Goal: Task Accomplishment & Management: Use online tool/utility

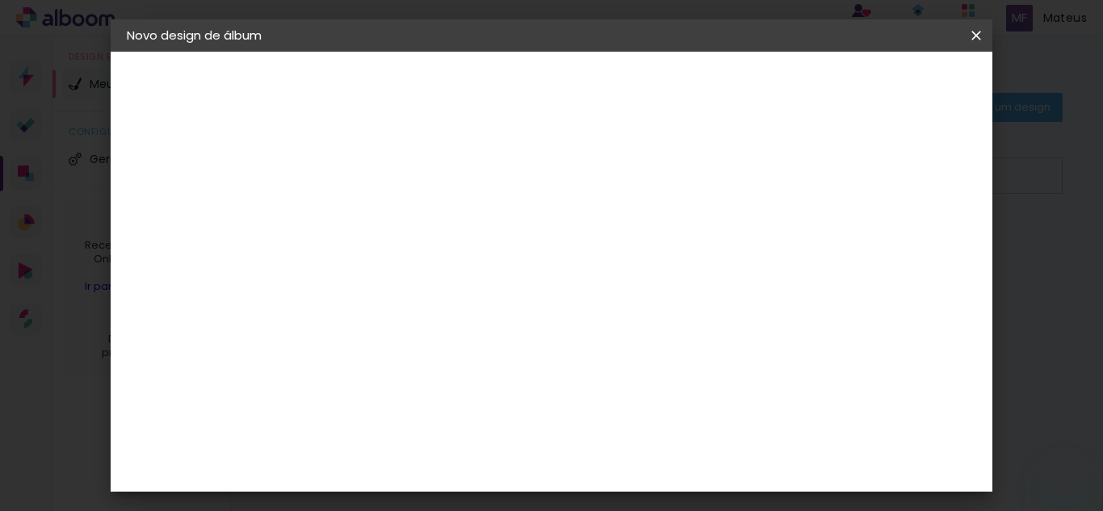
click at [391, 226] on input at bounding box center [391, 216] width 0 height 25
click at [391, 213] on input at bounding box center [391, 216] width 0 height 25
paste input "[PERSON_NAME] 20X40"
type input "[PERSON_NAME] 20X40"
type paper-input "[PERSON_NAME] 20X40"
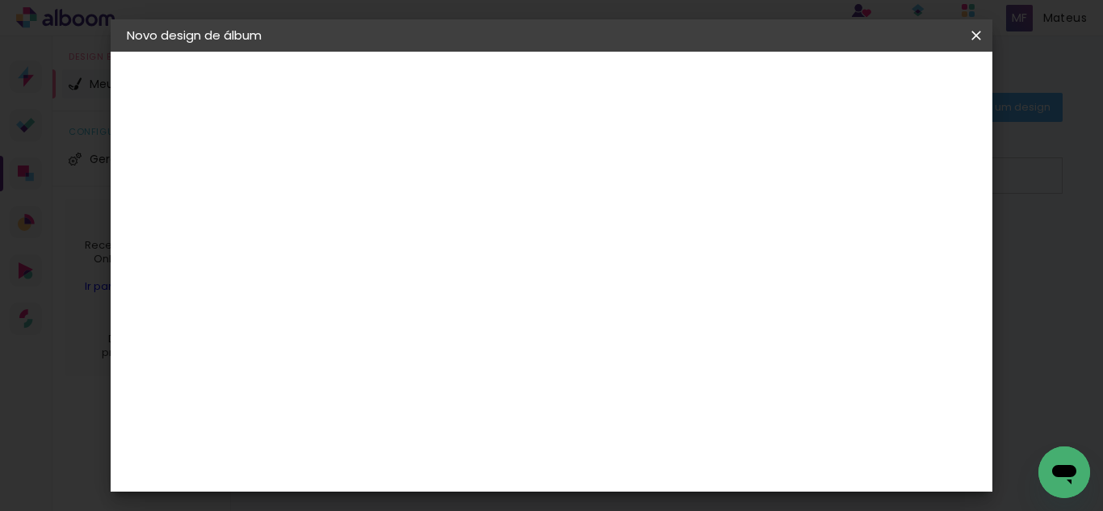
click at [556, 86] on paper-button "Avançar" at bounding box center [516, 85] width 79 height 27
click at [693, 228] on paper-item "Tamanho Livre" at bounding box center [615, 246] width 155 height 36
click at [693, 81] on paper-button "Avançar" at bounding box center [653, 85] width 79 height 27
click at [795, 181] on div at bounding box center [788, 185] width 15 height 15
type paper-checkbox "on"
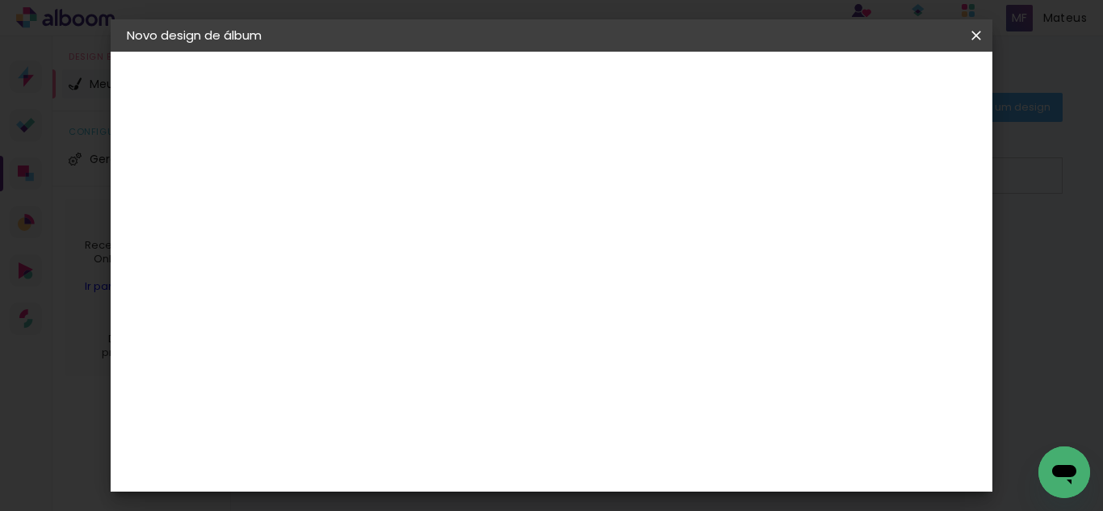
type input "1"
type paper-input "1"
click at [395, 191] on input "1" at bounding box center [380, 185] width 56 height 20
click at [354, 421] on input "30" at bounding box center [340, 416] width 42 height 24
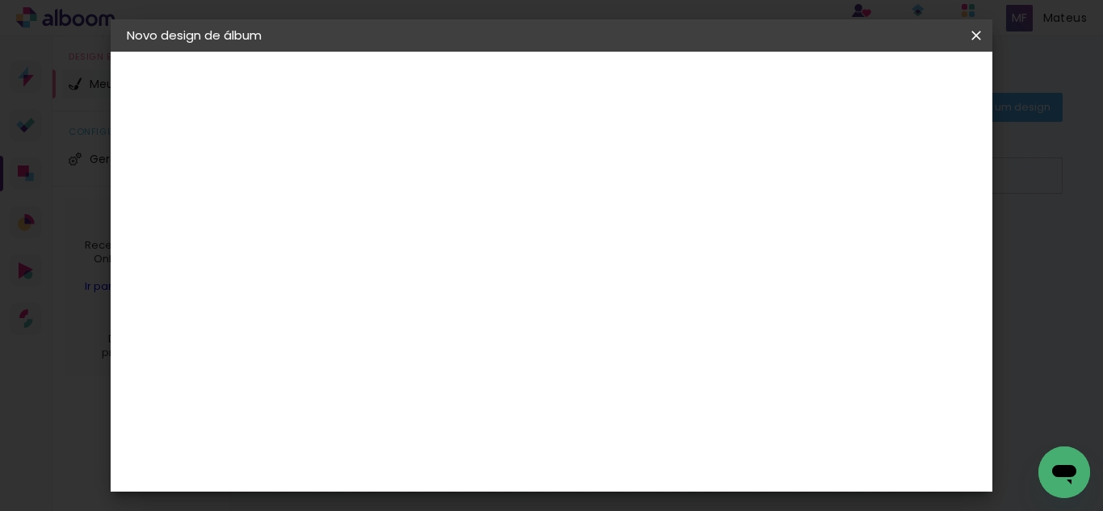
type input "20"
type paper-input "20"
click at [656, 354] on input "60" at bounding box center [640, 359] width 42 height 24
type input "6"
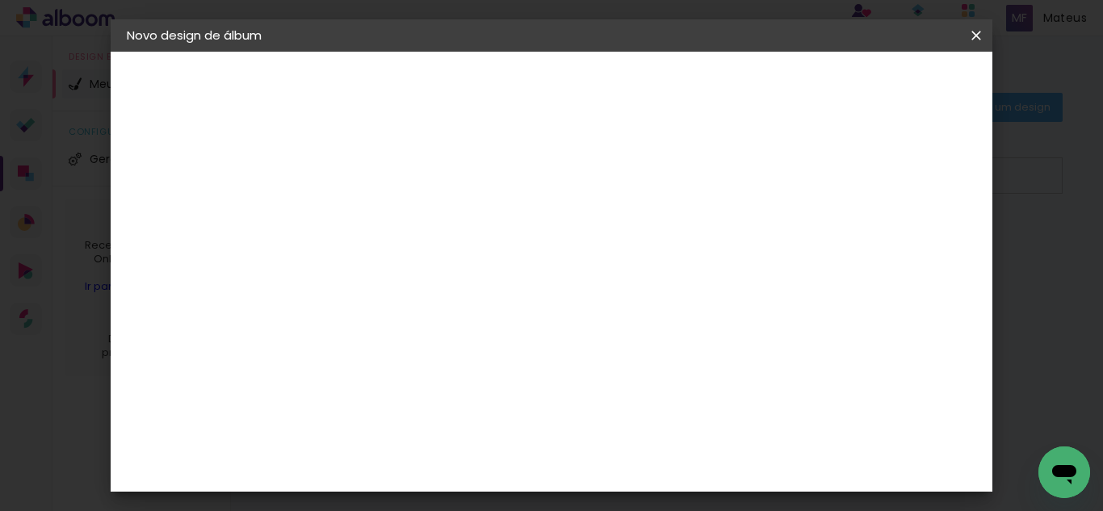
type input "40"
type paper-input "40"
type input "4"
type paper-input "4"
click at [898, 288] on input "4" at bounding box center [892, 278] width 29 height 24
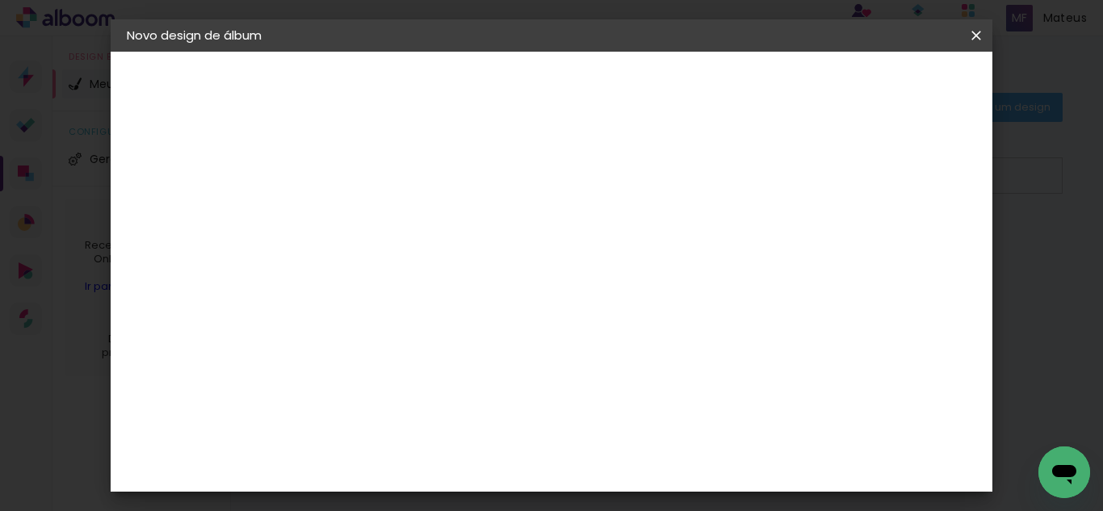
click at [0, 0] on slot "A maioria das encadernadoras sugere 5mm de sangria." at bounding box center [0, 0] width 0 height 0
type input "3"
type paper-input "3"
click at [903, 253] on input "3" at bounding box center [893, 244] width 29 height 24
click at [891, 94] on paper-button "Iniciar design" at bounding box center [838, 85] width 106 height 27
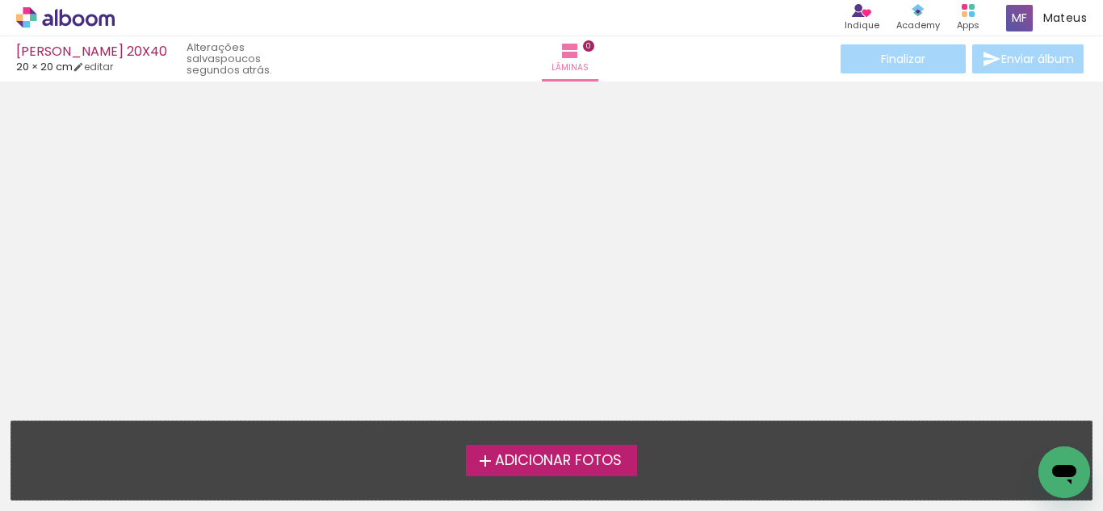
click at [590, 461] on span "Adicionar Fotos" at bounding box center [558, 461] width 127 height 15
click at [0, 0] on input "file" at bounding box center [0, 0] width 0 height 0
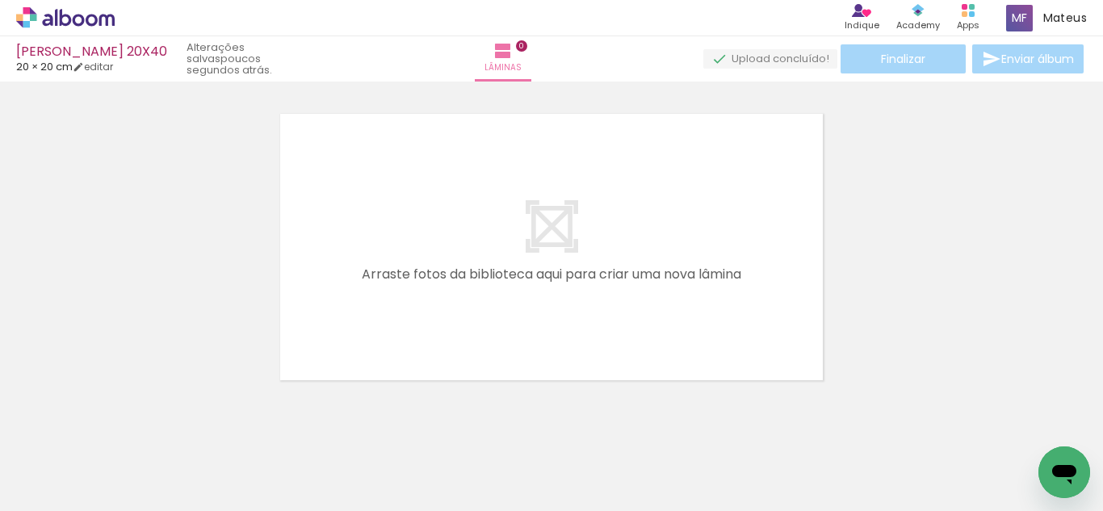
scroll to position [21, 0]
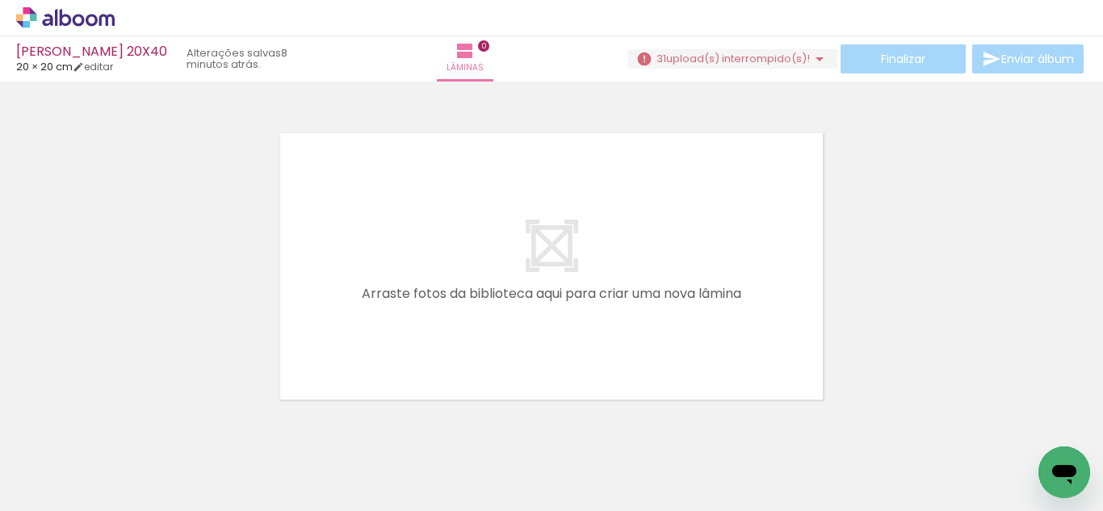
click at [685, 66] on paper-button "31 upload(s) interrompido(s)! 38,00%" at bounding box center [732, 58] width 209 height 19
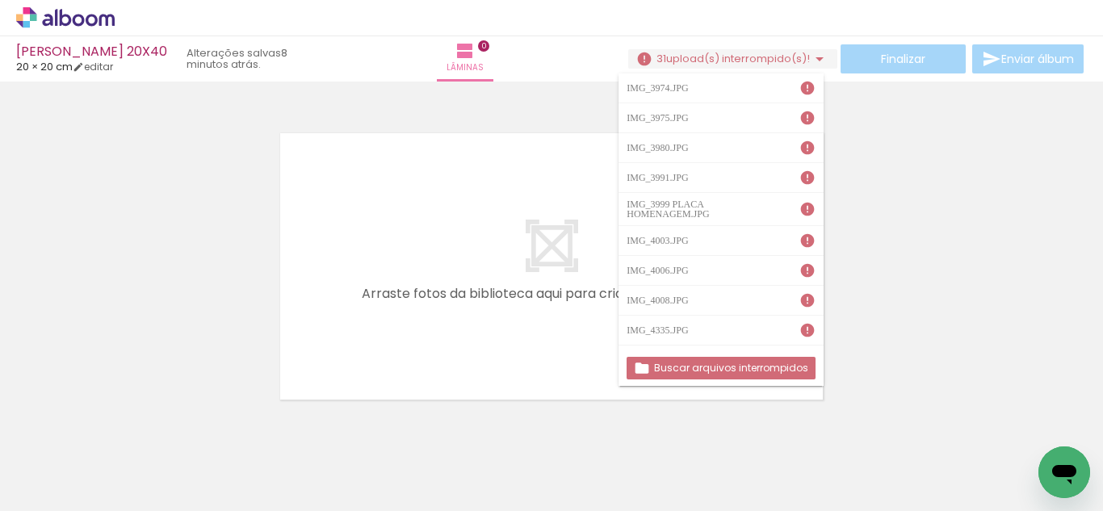
click at [0, 0] on slot "Buscar arquivos interrompidos" at bounding box center [0, 0] width 0 height 0
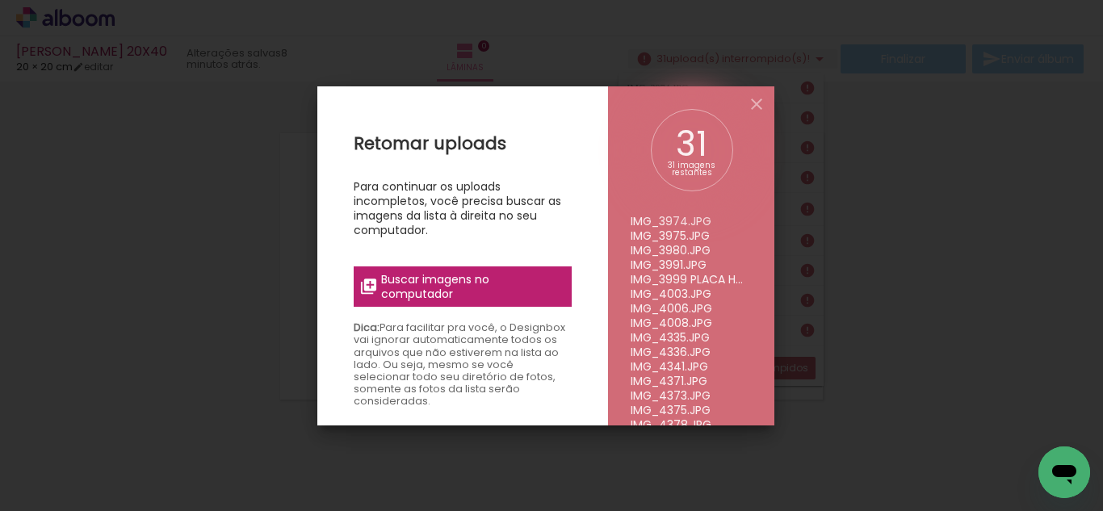
click at [502, 287] on span "Buscar imagens no computador" at bounding box center [471, 286] width 180 height 29
click at [0, 0] on input "file" at bounding box center [0, 0] width 0 height 0
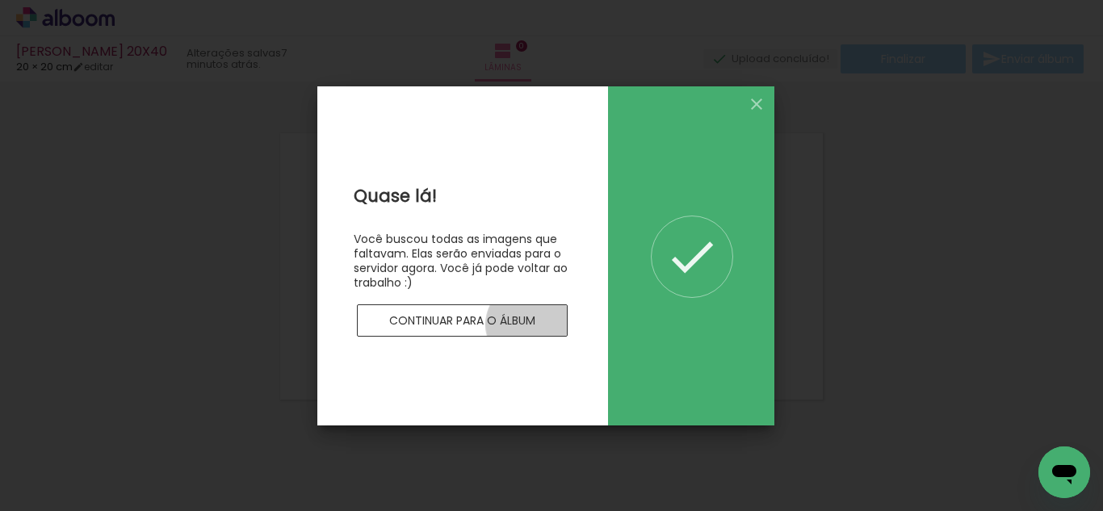
click at [0, 0] on slot "Continuar para o álbum" at bounding box center [0, 0] width 0 height 0
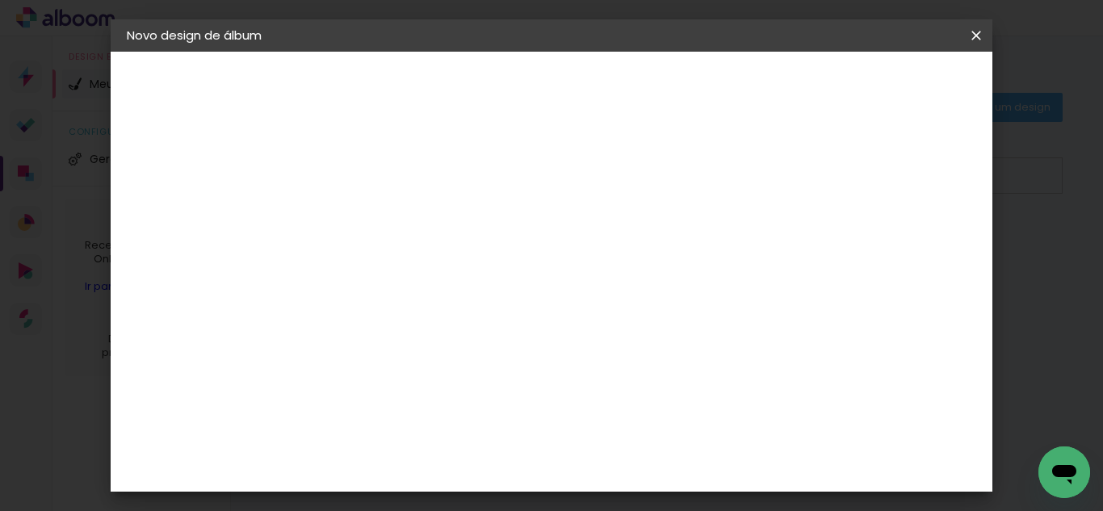
click at [0, 0] on paper-input-container "Título do álbum" at bounding box center [0, 0] width 0 height 0
type input "[PERSON_NAME] 20X40"
type paper-input "[PERSON_NAME] 20X40"
click at [556, 79] on paper-button "Avançar" at bounding box center [516, 85] width 79 height 27
click at [693, 241] on paper-item "Tamanho Livre" at bounding box center [615, 246] width 155 height 36
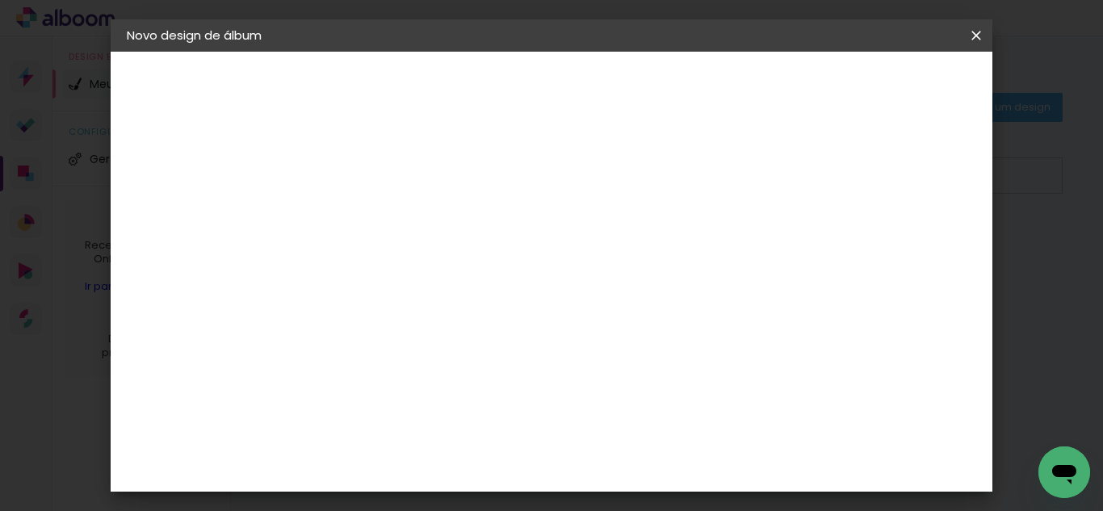
click at [0, 0] on slot "Voltar" at bounding box center [0, 0] width 0 height 0
drag, startPoint x: 752, startPoint y: 224, endPoint x: 469, endPoint y: 238, distance: 283.7
click at [0, 0] on div at bounding box center [0, 0] width 0 height 0
paste input "VANIA SILVA"
type input "FRANCIVANIA SILVA 20X40"
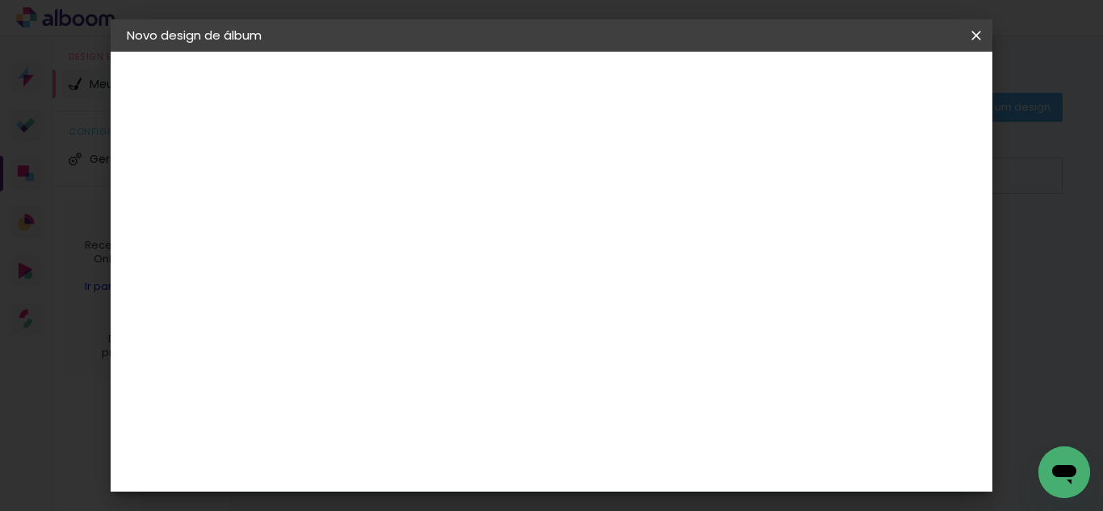
type paper-input "FRANCIVANIA SILVA 20X40"
click at [0, 0] on slot "Avançar" at bounding box center [0, 0] width 0 height 0
drag, startPoint x: 808, startPoint y: 243, endPoint x: 878, endPoint y: 203, distance: 81.0
click at [693, 243] on paper-item "Tamanho Livre" at bounding box center [615, 246] width 155 height 36
click at [693, 85] on paper-button "Avançar" at bounding box center [653, 85] width 79 height 27
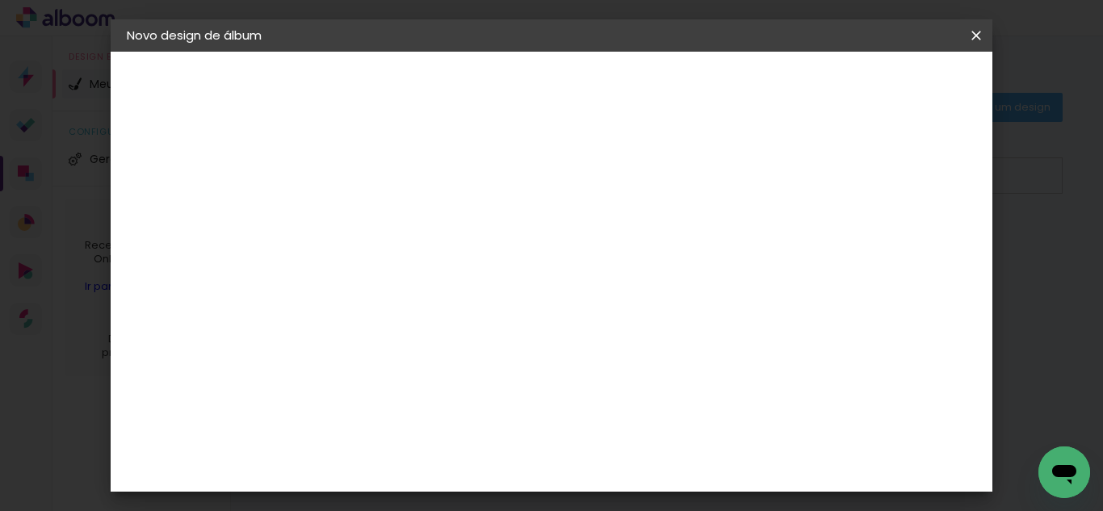
type input "1"
type paper-input "1"
click at [395, 192] on input "1" at bounding box center [380, 185] width 56 height 20
click at [354, 266] on input "30" at bounding box center [340, 264] width 42 height 24
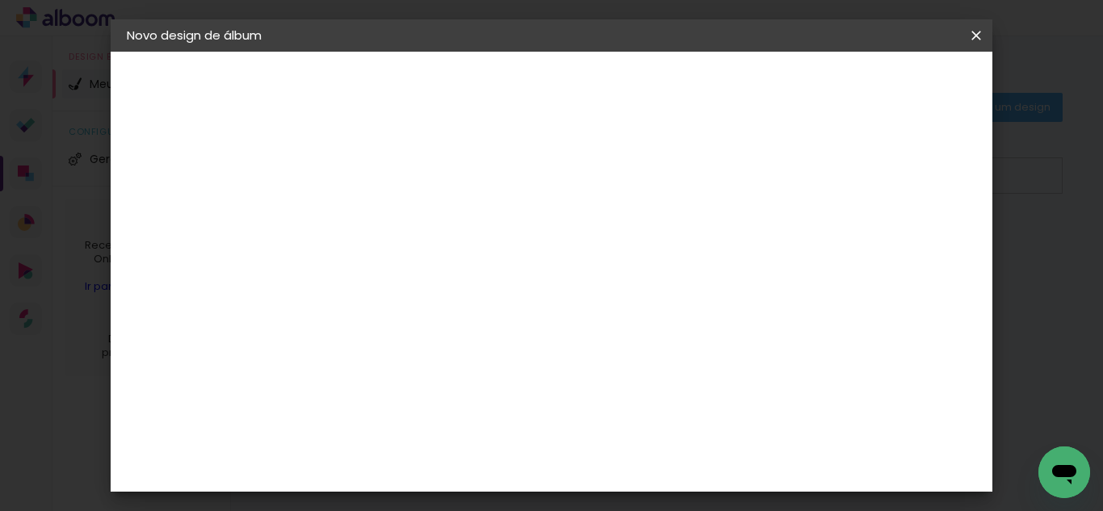
scroll to position [202, 0]
type input "20"
type paper-input "20"
click at [655, 463] on input "60" at bounding box center [640, 462] width 42 height 24
type input "40"
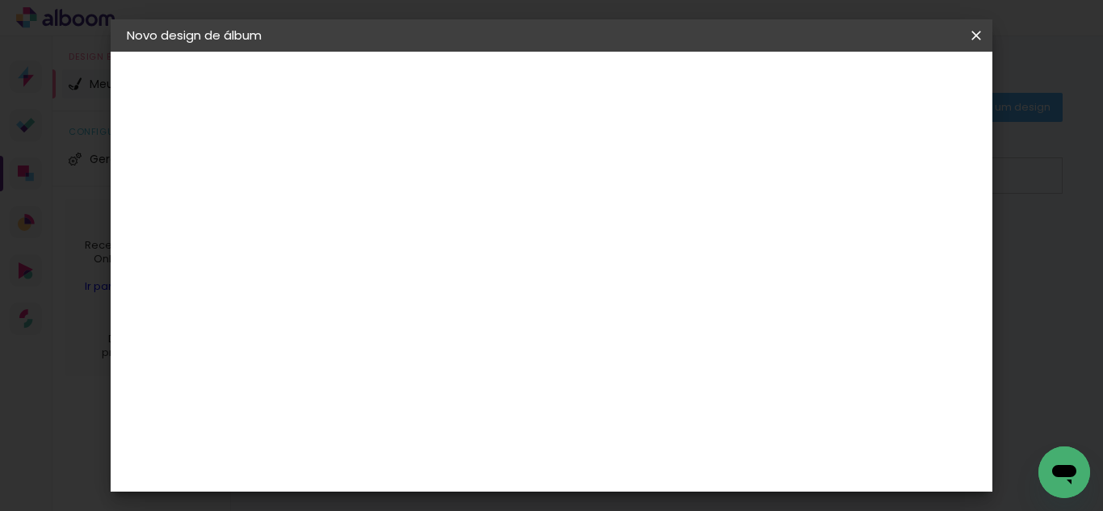
type paper-input "40"
type input "4"
type paper-input "4"
click at [899, 255] on input "4" at bounding box center [893, 244] width 29 height 24
type input "3"
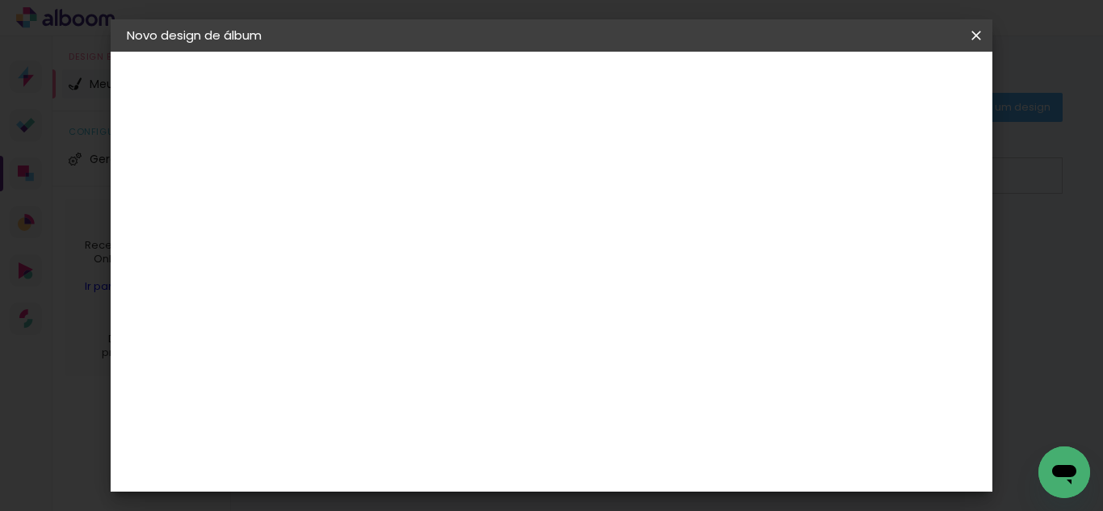
type paper-input "3"
click at [900, 255] on input "3" at bounding box center [896, 244] width 29 height 24
click at [891, 98] on paper-button "Iniciar design" at bounding box center [838, 85] width 106 height 27
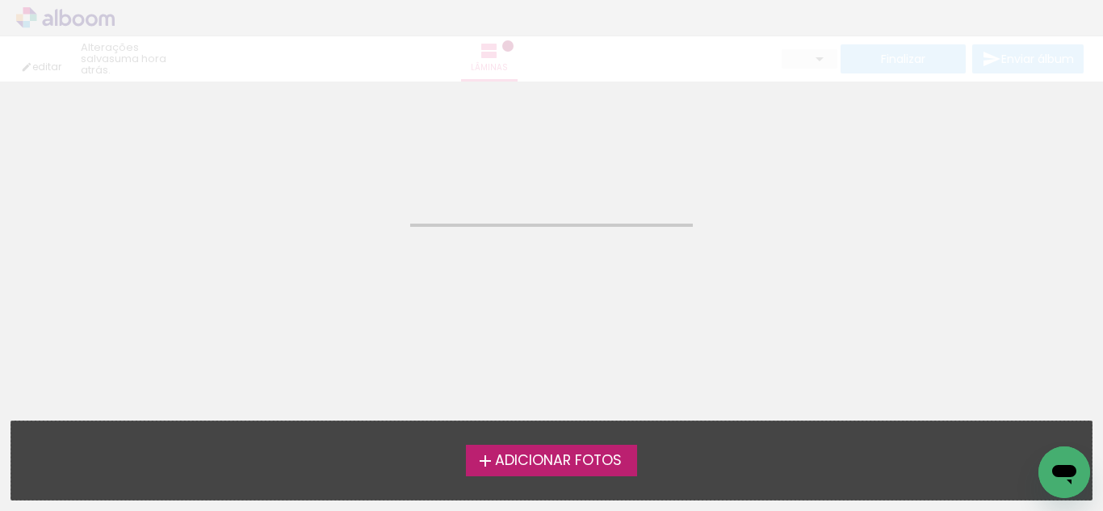
click at [593, 467] on span "Adicionar Fotos" at bounding box center [558, 461] width 127 height 15
click at [0, 0] on input "file" at bounding box center [0, 0] width 0 height 0
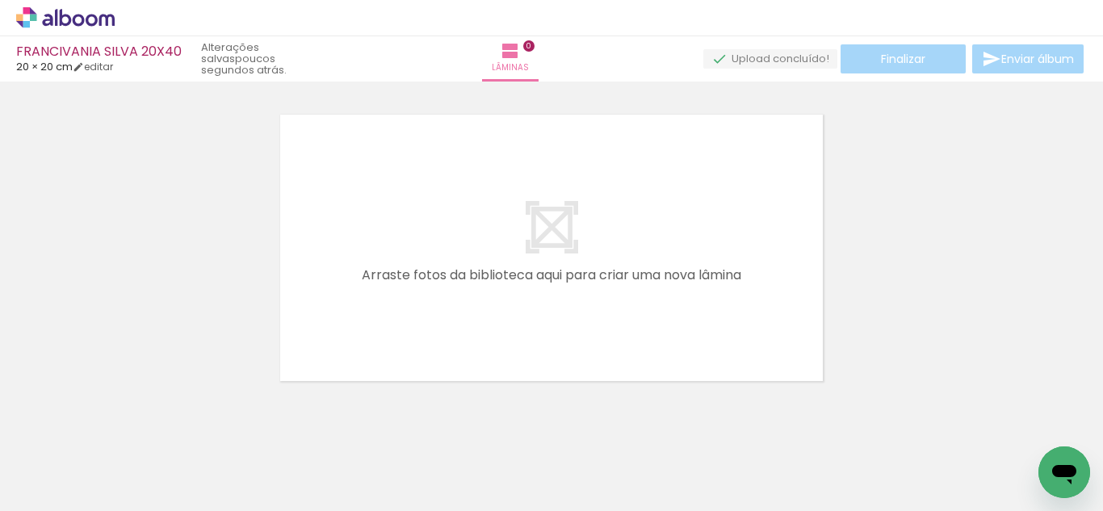
scroll to position [21, 0]
click at [548, 322] on quentale-layouter at bounding box center [551, 245] width 552 height 276
click at [706, 295] on quentale-layouter at bounding box center [551, 245] width 552 height 276
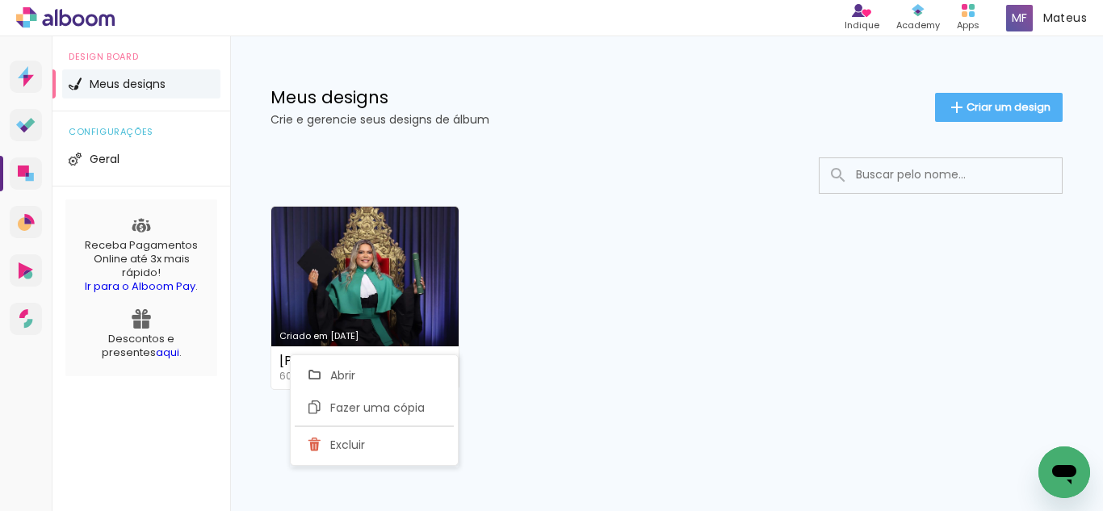
scroll to position [29, 0]
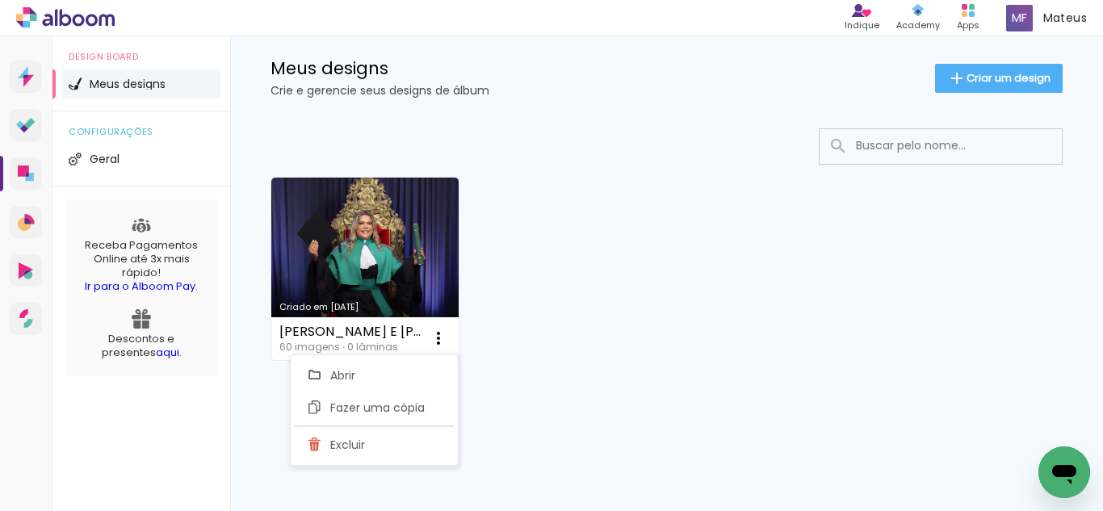
click at [614, 312] on div "Criado em 11/08/25 FERNANDA E FABIOLA 30X48 60 imagens ∙ 0 lâminas Abrir Fazer …" at bounding box center [666, 268] width 806 height 197
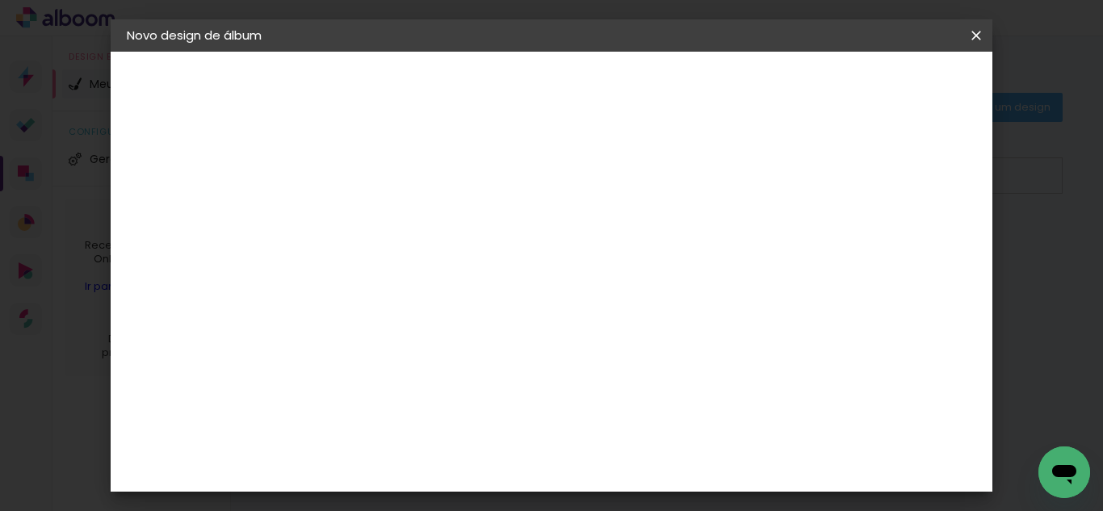
click at [0, 0] on paper-input-container "Título do álbum" at bounding box center [0, 0] width 0 height 0
type input "ITALO LACERDA 20X40"
type paper-input "ITALO LACERDA 20X40"
click at [556, 94] on paper-button "Avançar" at bounding box center [516, 85] width 79 height 27
click at [693, 251] on paper-item "Tamanho Livre" at bounding box center [615, 246] width 155 height 36
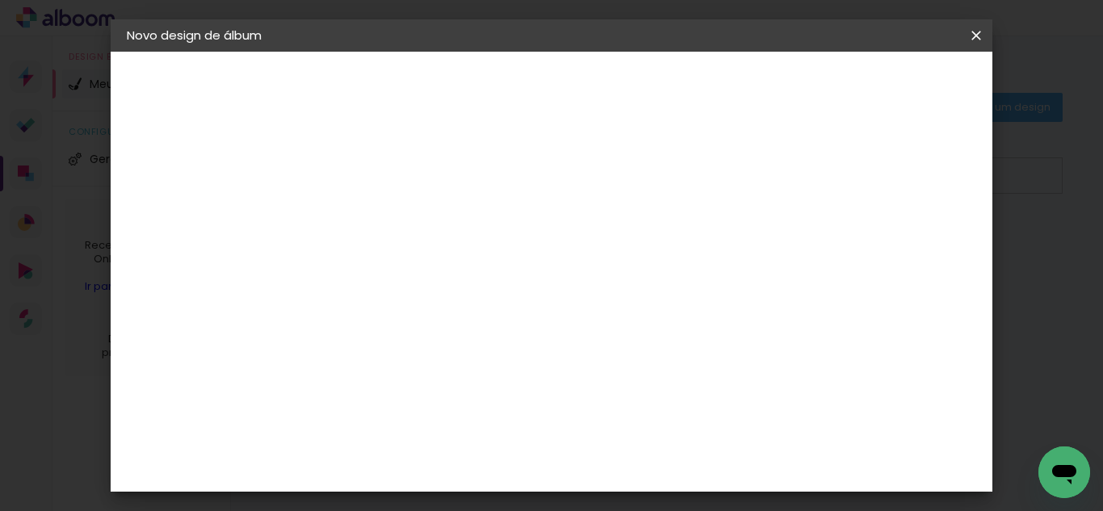
click at [693, 75] on paper-button "Avançar" at bounding box center [653, 85] width 79 height 27
click at [795, 186] on div at bounding box center [788, 185] width 15 height 15
type paper-checkbox "on"
type input "4"
type paper-input "4"
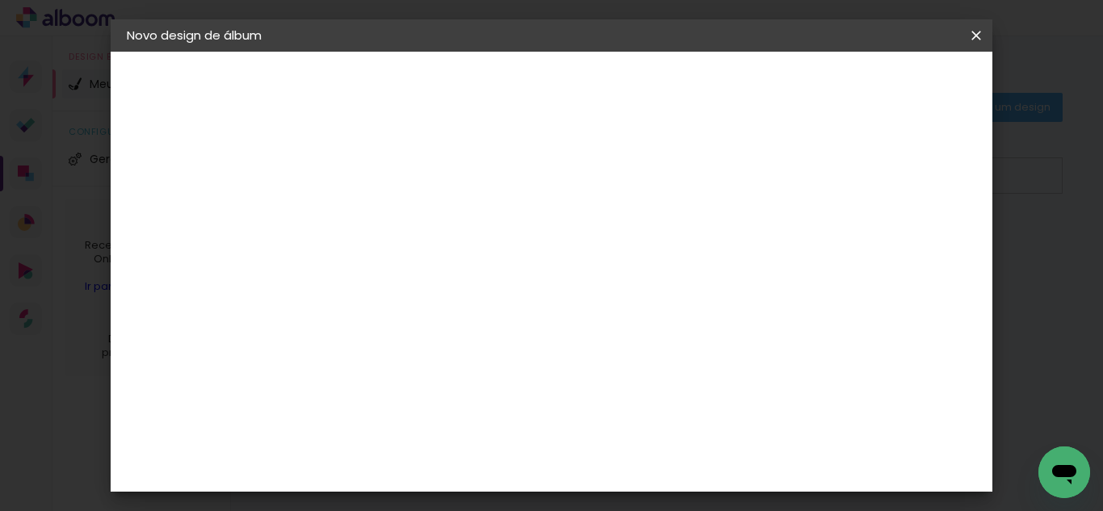
click at [903, 252] on input "4" at bounding box center [896, 244] width 29 height 24
type input "3"
type paper-input "3"
click at [903, 252] on input "3" at bounding box center [898, 244] width 29 height 24
type input "1"
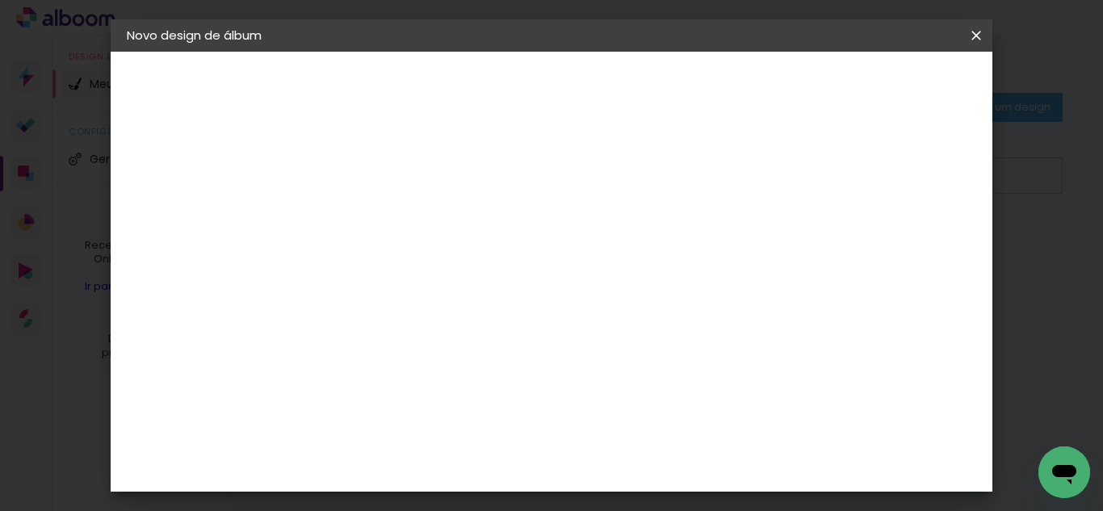
type paper-input "1"
click at [405, 191] on input "1" at bounding box center [380, 185] width 56 height 20
click at [360, 269] on input "30" at bounding box center [340, 264] width 42 height 24
type input "3"
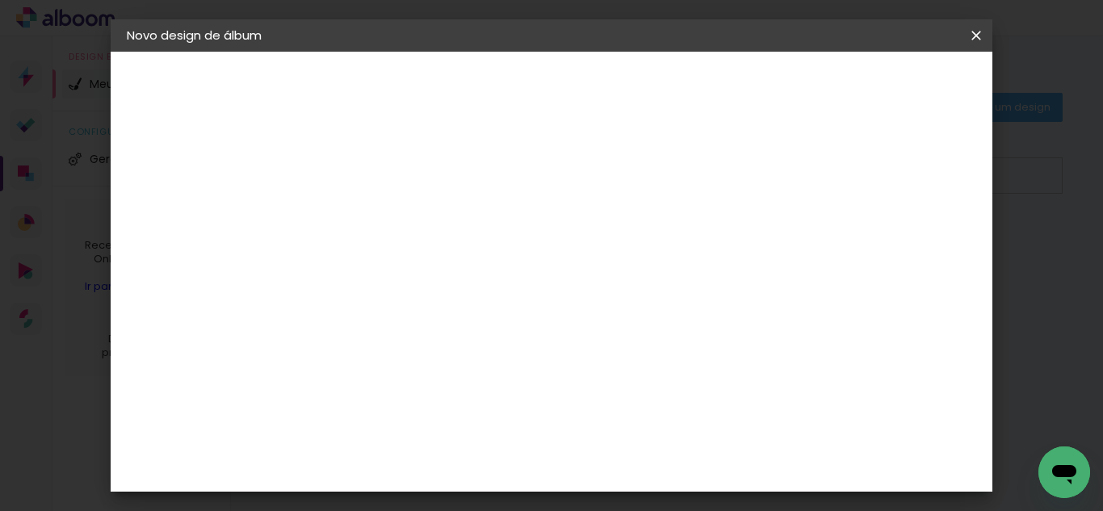
scroll to position [202, 0]
type input "20"
type paper-input "20"
click at [653, 455] on input "60" at bounding box center [640, 462] width 42 height 24
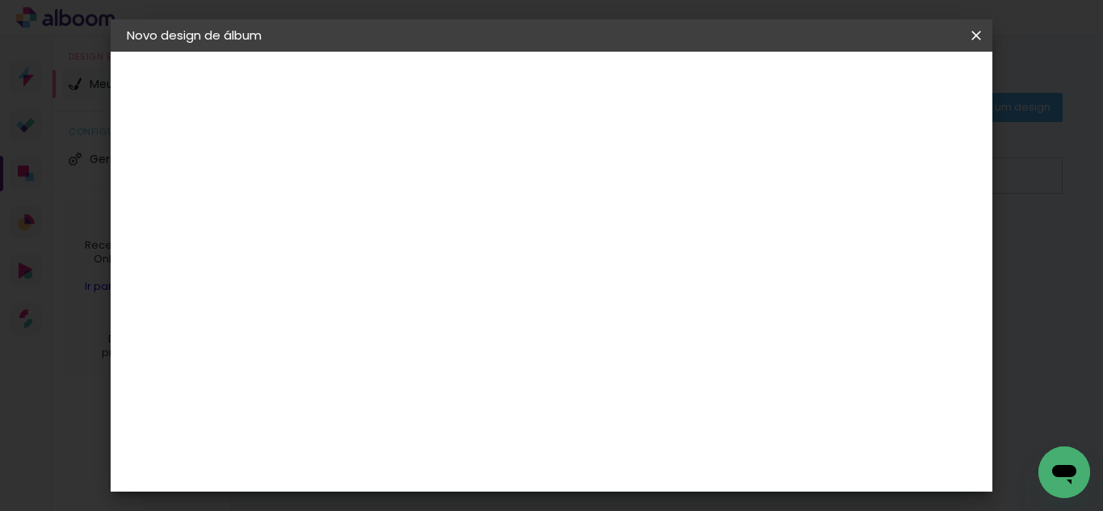
type input "40"
type paper-input "40"
click at [875, 80] on span "Iniciar design" at bounding box center [838, 85] width 73 height 11
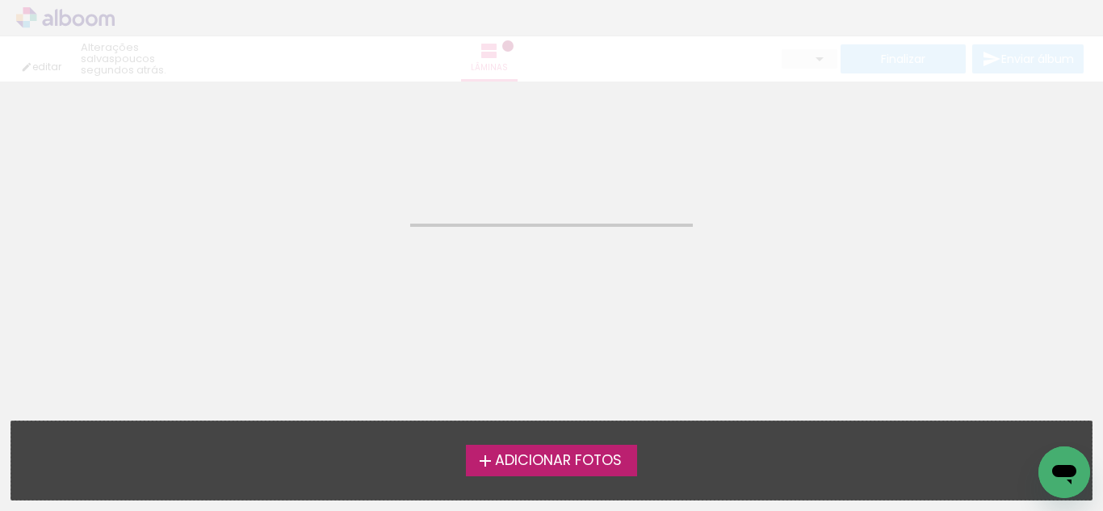
click at [603, 464] on span "Adicionar Fotos" at bounding box center [558, 461] width 127 height 15
click at [0, 0] on input "file" at bounding box center [0, 0] width 0 height 0
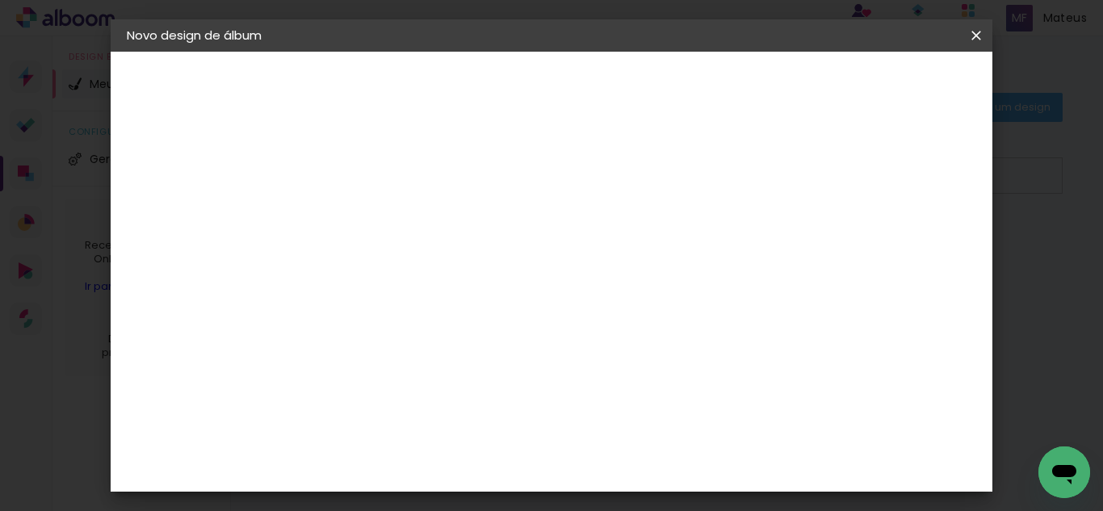
click at [391, 226] on input at bounding box center [391, 216] width 0 height 25
click at [391, 219] on input "NAIAN CAVALCANTE 20X40" at bounding box center [391, 216] width 0 height 25
type input "NAIAN CAVALCANTE 20X40"
type paper-input "NAIAN CAVALCANTE 20X40"
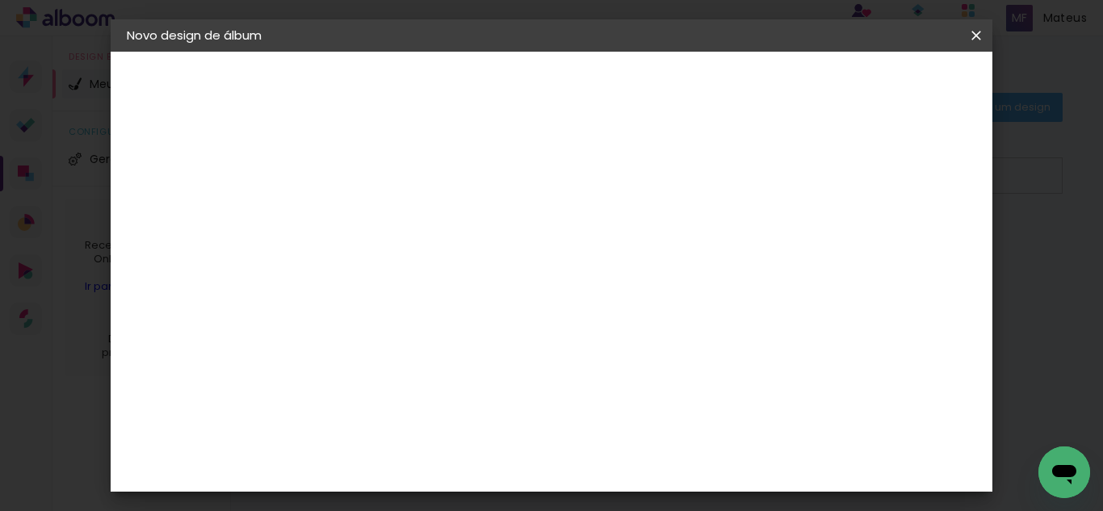
click at [0, 0] on slot "Avançar" at bounding box center [0, 0] width 0 height 0
click at [0, 0] on slot "Tamanho Livre" at bounding box center [0, 0] width 0 height 0
click at [0, 0] on slot "Avançar" at bounding box center [0, 0] width 0 height 0
click at [795, 183] on div at bounding box center [788, 185] width 15 height 15
type paper-checkbox "on"
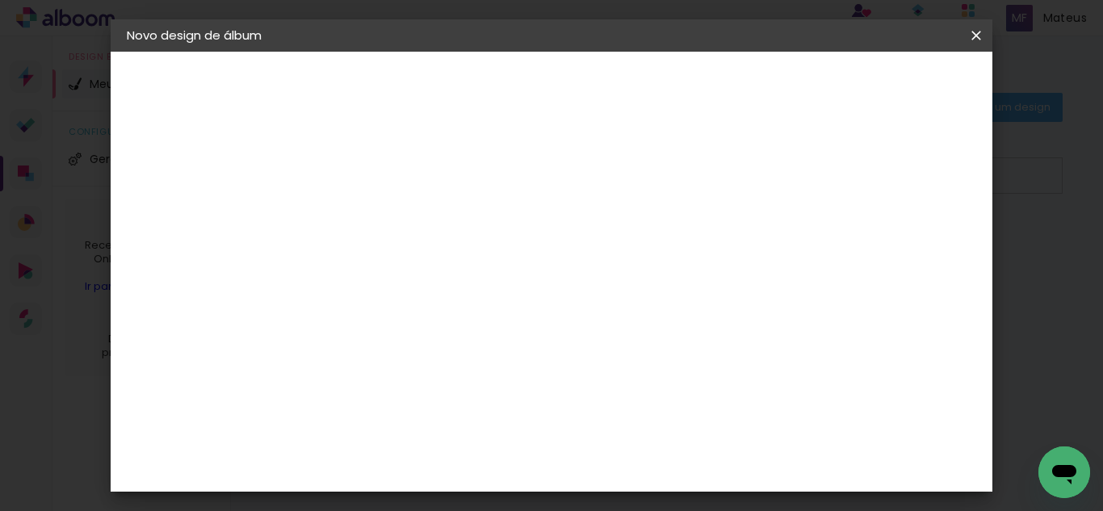
type input "4"
type paper-input "4"
click at [903, 249] on input "4" at bounding box center [896, 244] width 29 height 24
type input "3"
type paper-input "3"
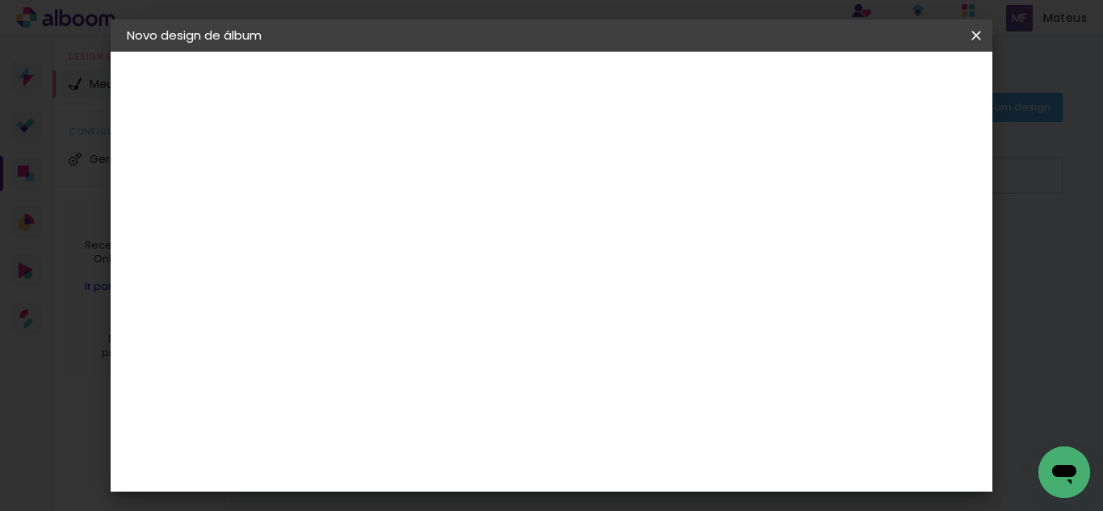
click at [903, 249] on input "3" at bounding box center [896, 244] width 29 height 24
type input "1"
type paper-input "1"
click at [402, 192] on input "1" at bounding box center [380, 185] width 56 height 20
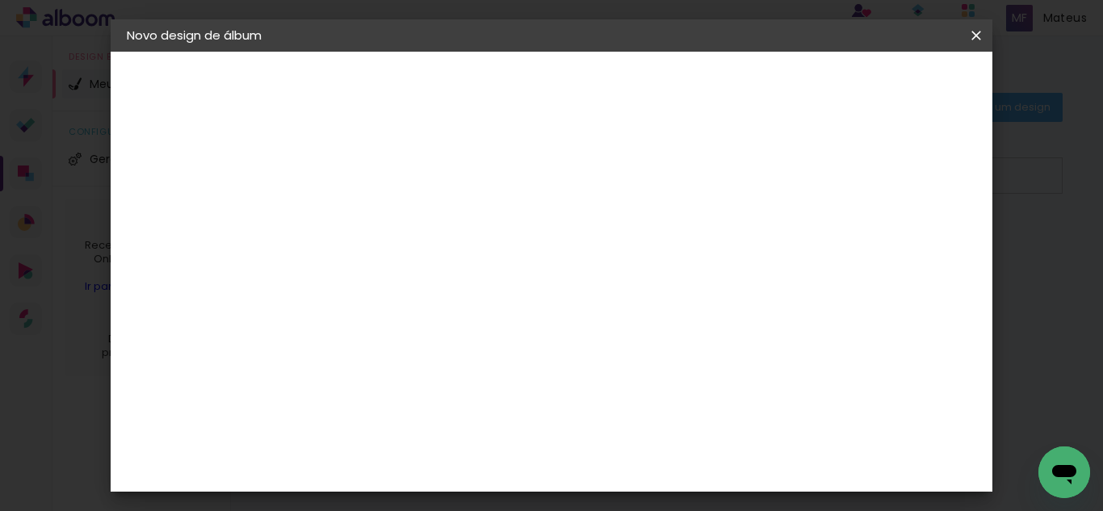
click at [353, 260] on input "30" at bounding box center [340, 264] width 42 height 24
type input "20"
type paper-input "20"
click at [660, 459] on input "60" at bounding box center [640, 462] width 42 height 24
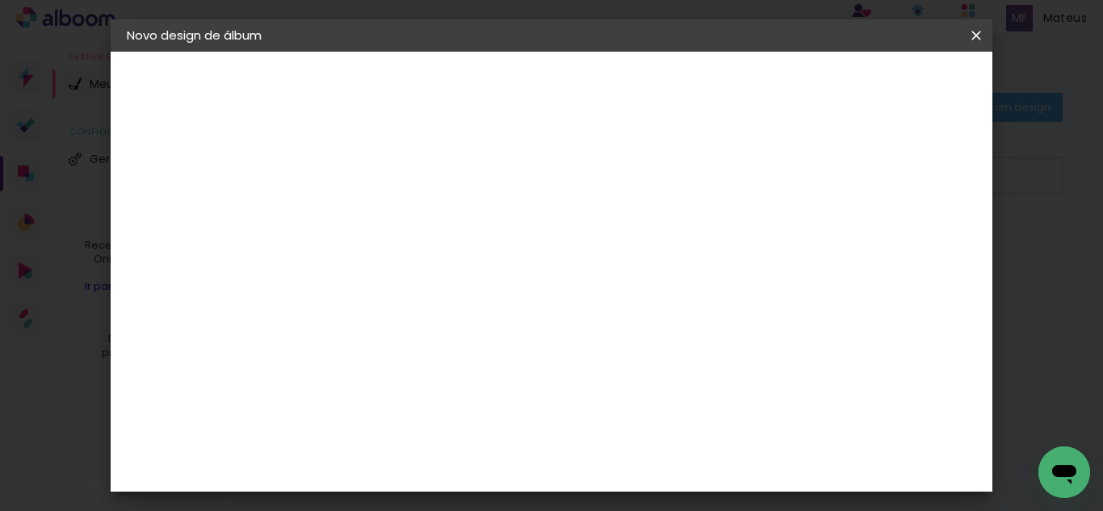
type input "6"
type input "40"
type paper-input "40"
click at [875, 89] on span "Iniciar design" at bounding box center [838, 85] width 73 height 11
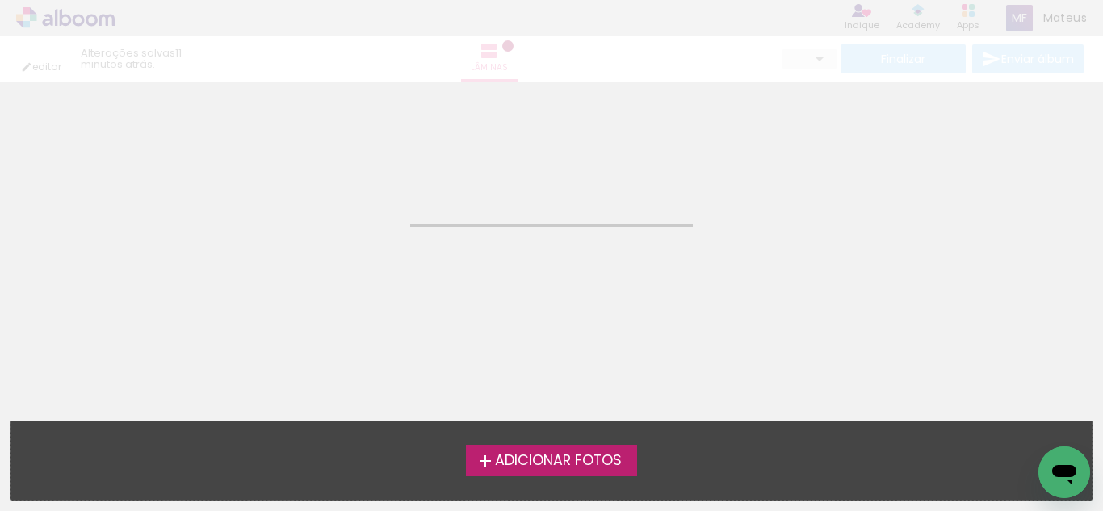
click at [580, 463] on span "Adicionar Fotos" at bounding box center [558, 461] width 127 height 15
click at [0, 0] on input "file" at bounding box center [0, 0] width 0 height 0
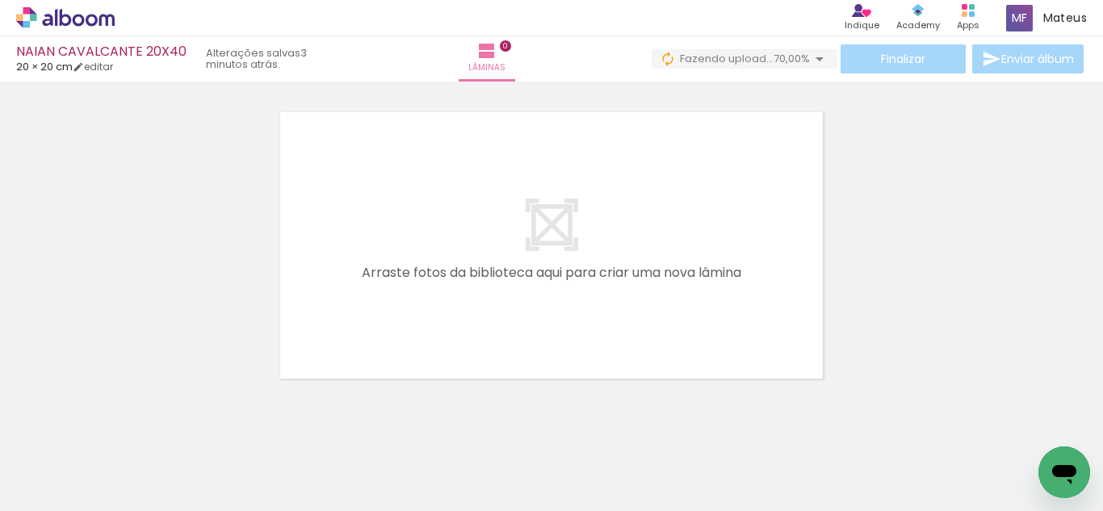
click at [731, 52] on span "Fazendo upload..." at bounding box center [727, 58] width 94 height 15
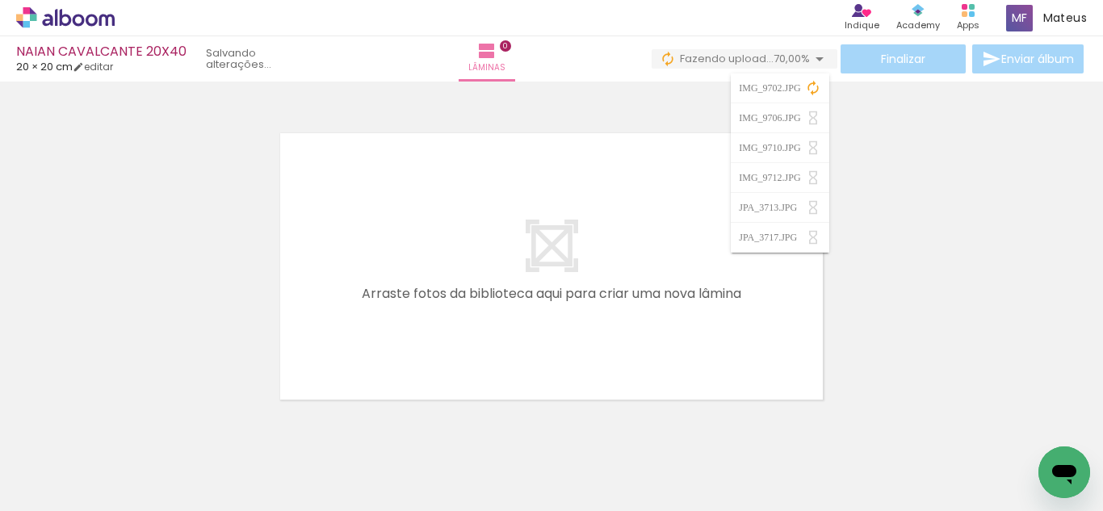
click at [936, 170] on div at bounding box center [551, 245] width 1103 height 317
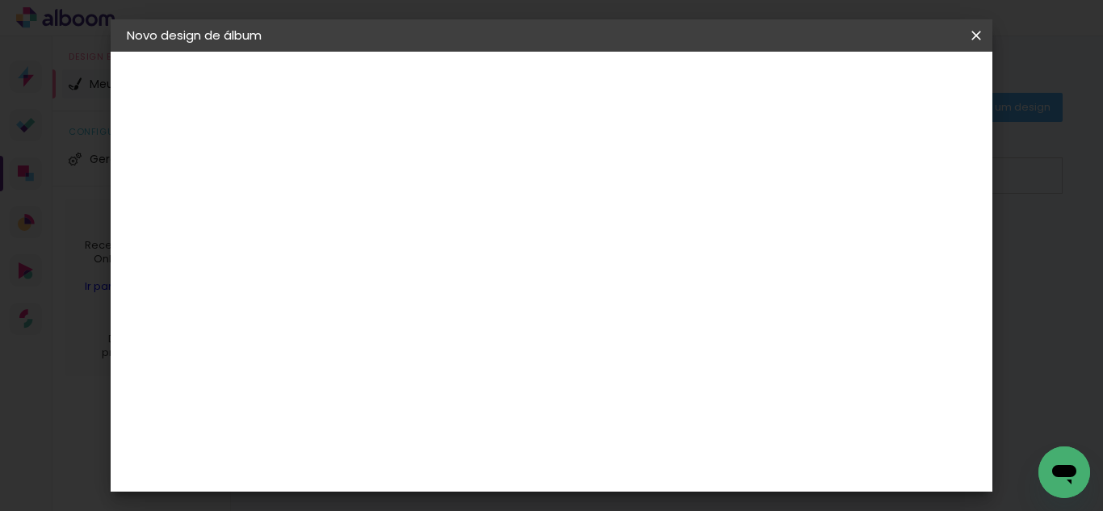
click at [391, 218] on input at bounding box center [391, 216] width 0 height 25
type input "[PERSON_NAME] 20X40"
type paper-input "[PERSON_NAME] 20X40"
click at [0, 0] on slot "Avançar" at bounding box center [0, 0] width 0 height 0
click at [0, 0] on slot "Tamanho Livre" at bounding box center [0, 0] width 0 height 0
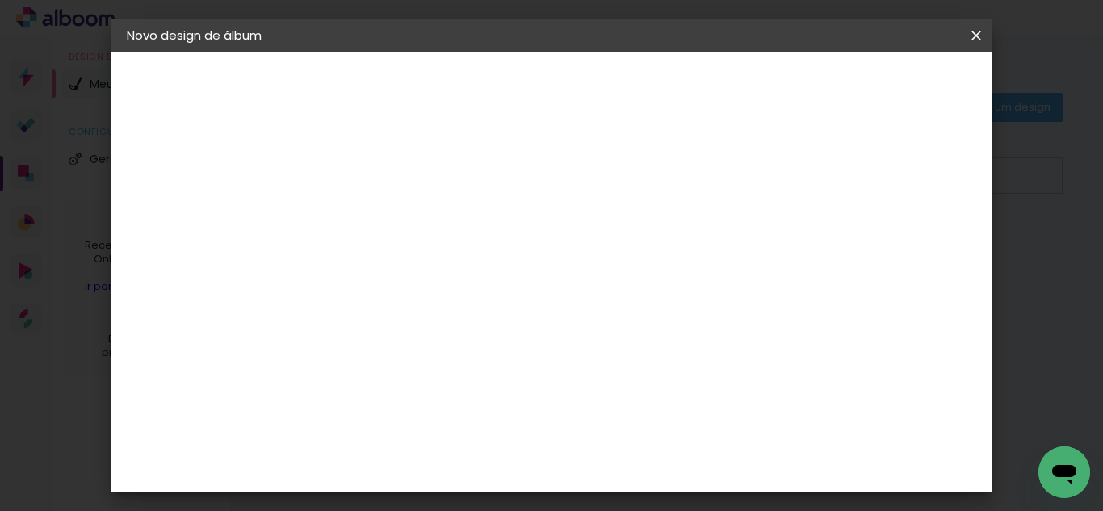
click at [693, 73] on paper-button "Avançar" at bounding box center [653, 85] width 79 height 27
click at [795, 186] on div at bounding box center [788, 185] width 15 height 15
type paper-checkbox "on"
type input "1"
type paper-input "1"
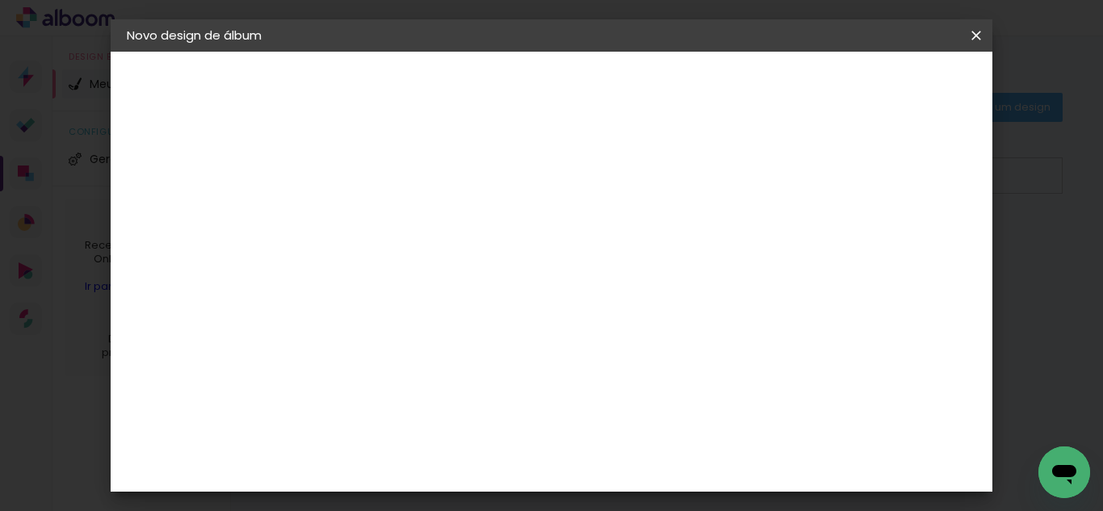
click at [402, 191] on input "1" at bounding box center [380, 185] width 56 height 20
click at [350, 256] on input "30" at bounding box center [340, 264] width 42 height 24
type input "20"
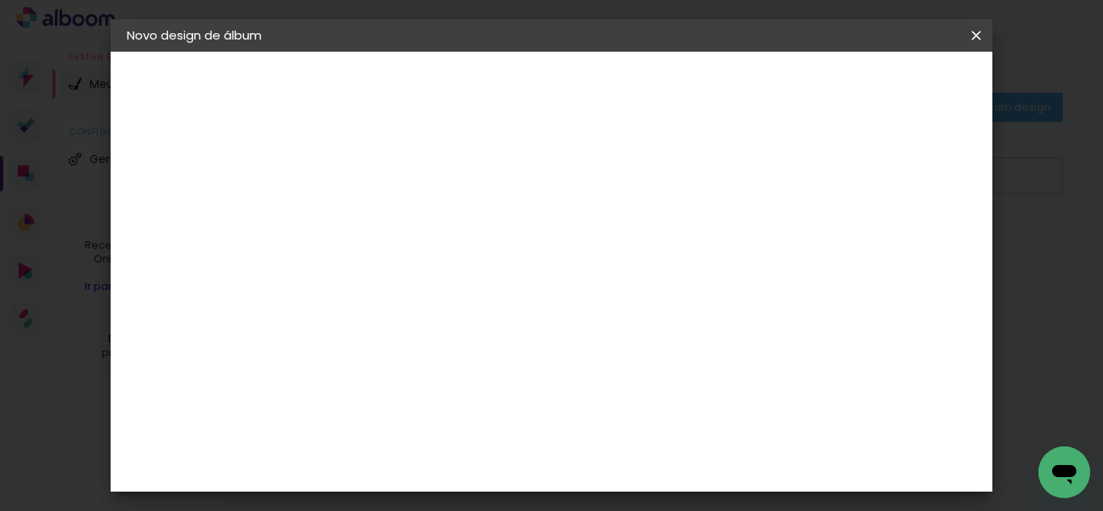
type paper-input "20"
click at [651, 467] on input "60" at bounding box center [640, 462] width 42 height 24
type input "40"
type paper-input "40"
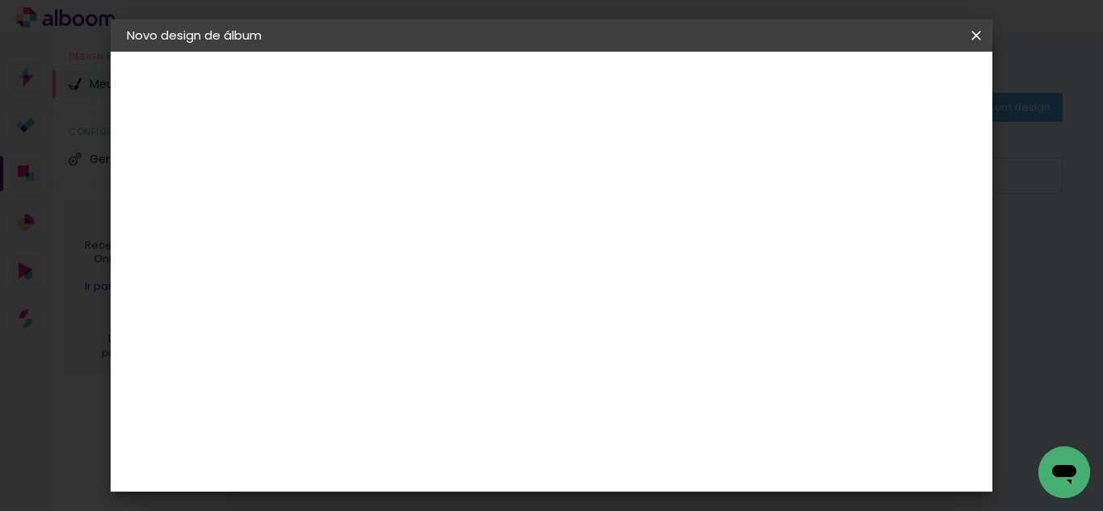
type input "4"
type paper-input "4"
click at [903, 214] on input "4" at bounding box center [892, 203] width 29 height 24
type input "3"
type paper-input "3"
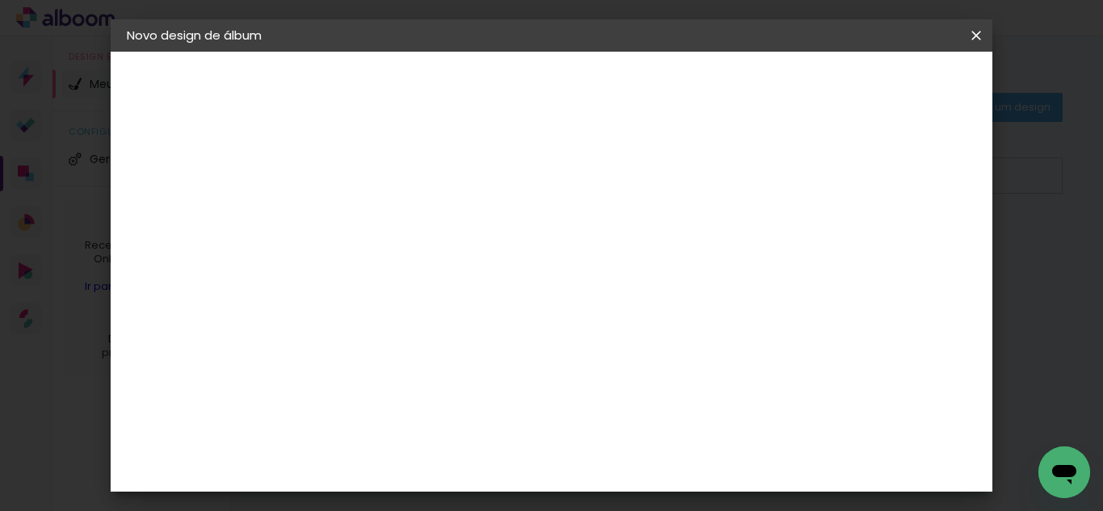
click at [901, 253] on input "3" at bounding box center [893, 244] width 29 height 24
click at [875, 90] on span "Iniciar design" at bounding box center [838, 85] width 73 height 11
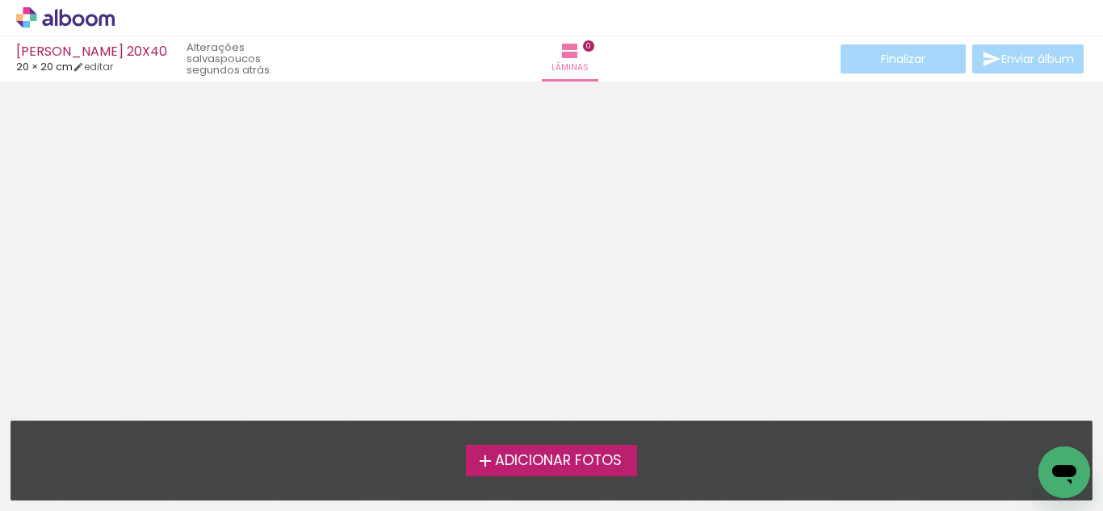
click at [543, 457] on span "Adicionar Fotos" at bounding box center [558, 461] width 127 height 15
click at [0, 0] on input "file" at bounding box center [0, 0] width 0 height 0
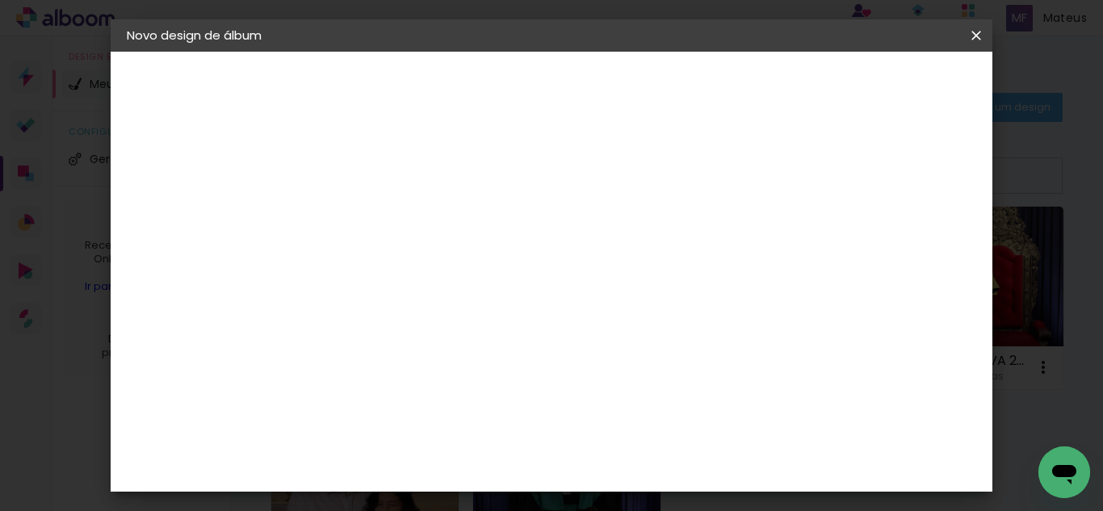
click at [391, 209] on input at bounding box center [391, 216] width 0 height 25
type input "THAINA 20X40"
type paper-input "THAINA 20X40"
click at [556, 76] on paper-button "Avançar" at bounding box center [516, 85] width 79 height 27
click at [693, 230] on paper-item "Tamanho Livre" at bounding box center [615, 246] width 155 height 36
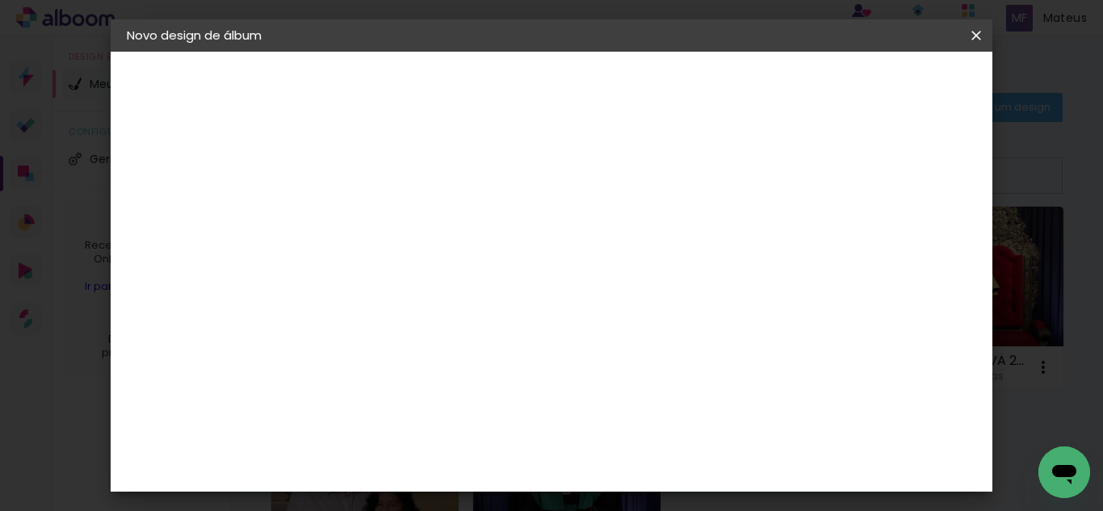
click at [717, 103] on header "Fornecedor Escolha um fornecedor ou avance com o tamanho livre. Voltar Avançar" at bounding box center [518, 100] width 396 height 96
click at [0, 0] on slot "Avançar" at bounding box center [0, 0] width 0 height 0
type input "1"
type paper-input "1"
click at [400, 189] on input "1" at bounding box center [380, 185] width 56 height 20
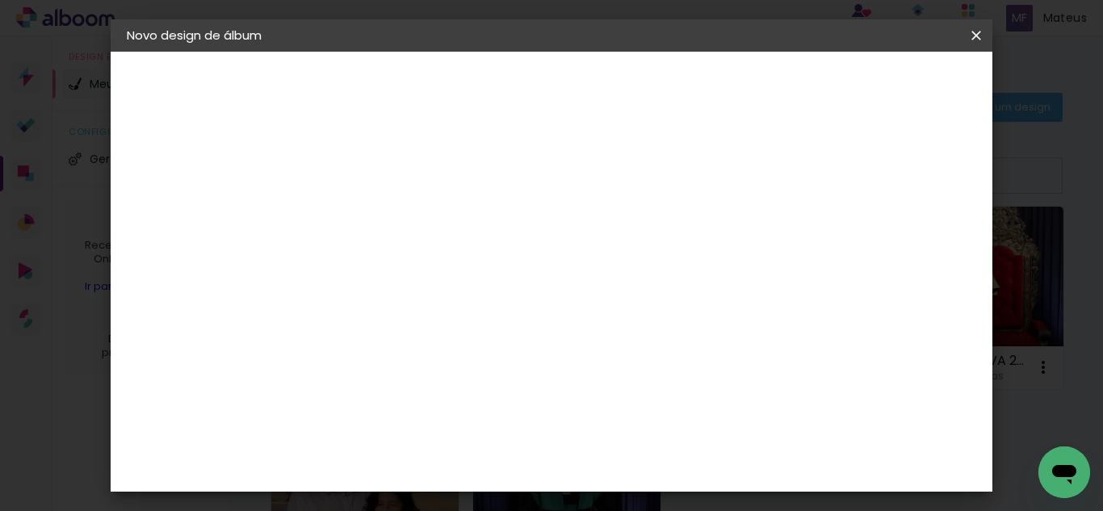
scroll to position [153, 0]
click at [347, 253] on input "30" at bounding box center [340, 264] width 42 height 24
type input "20"
type paper-input "20"
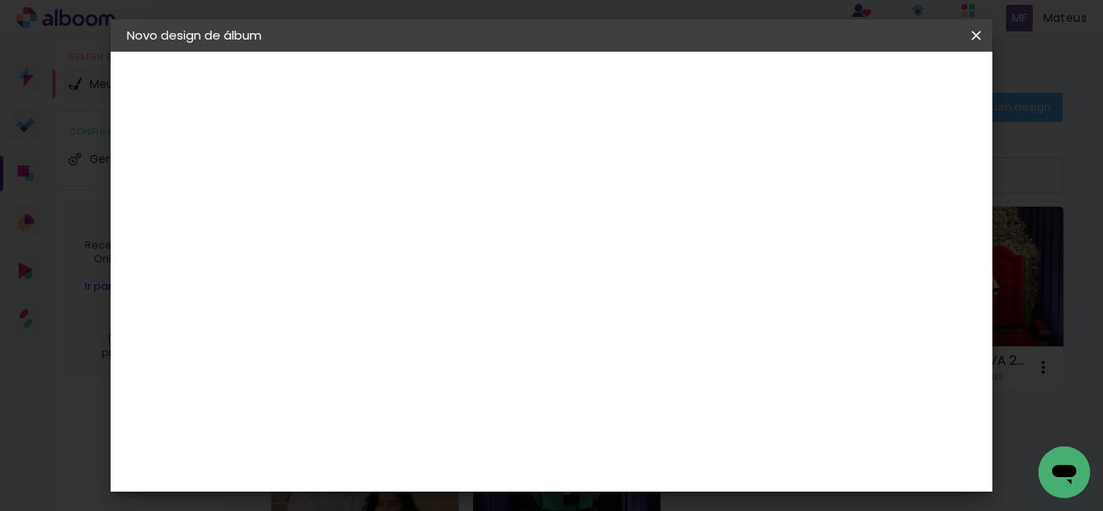
click at [651, 457] on input "60" at bounding box center [640, 462] width 42 height 24
type input "40"
type paper-input "40"
type input "4"
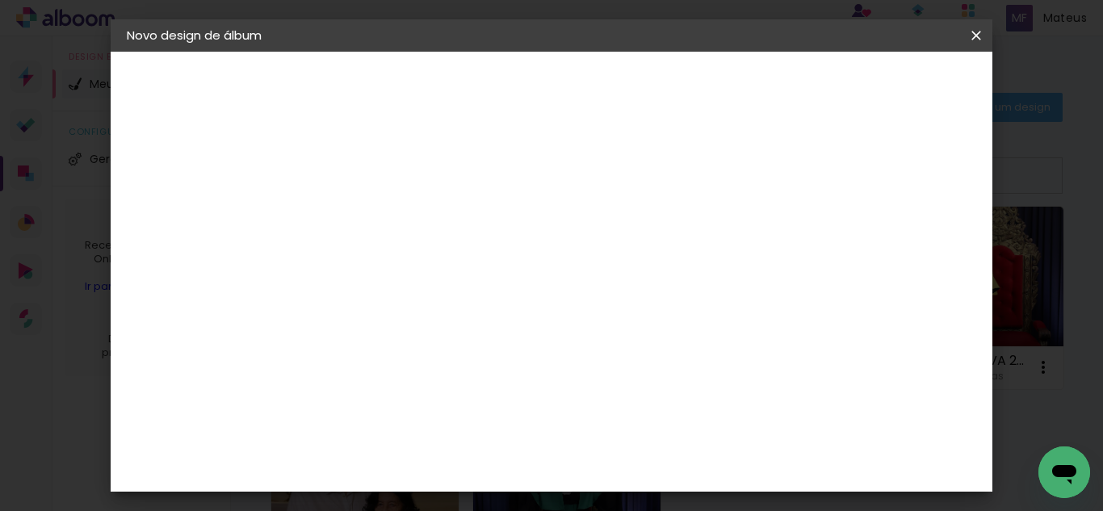
type paper-input "4"
click at [901, 232] on input "4" at bounding box center [893, 244] width 29 height 24
click at [901, 120] on header "Tamanho livre Defina a largura, altura e sangria das lâminas. Voltar Iniciar de…" at bounding box center [617, 93] width 595 height 83
type input "3"
type paper-input "3"
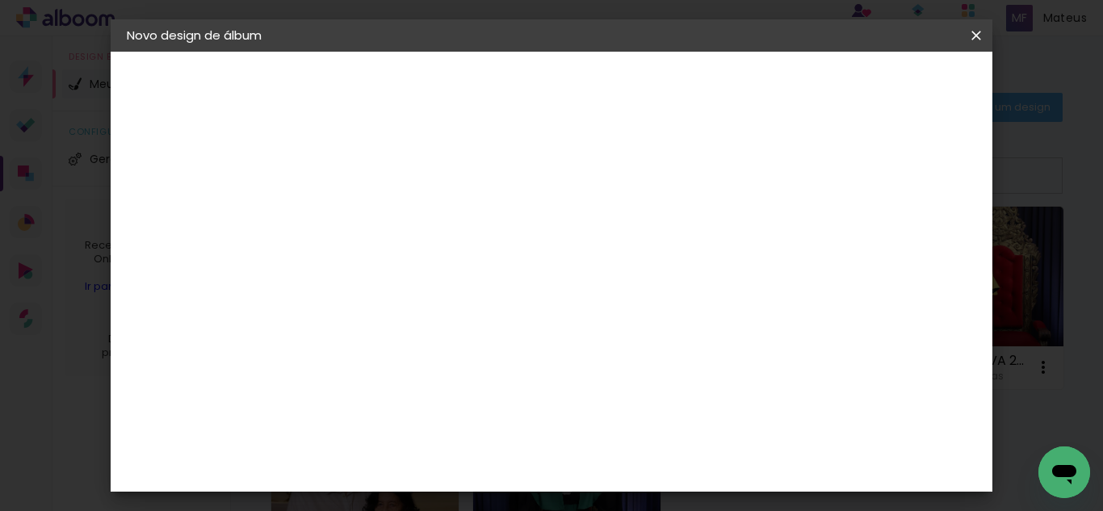
click at [901, 246] on input "3" at bounding box center [893, 244] width 29 height 24
click at [875, 80] on span "Iniciar design" at bounding box center [838, 85] width 73 height 11
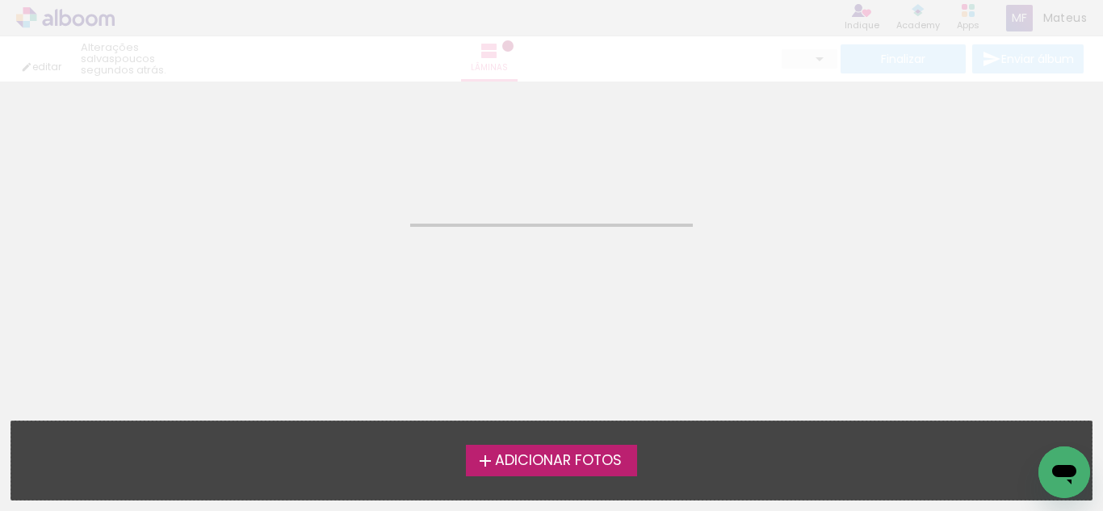
click at [551, 448] on label "Adicionar Fotos" at bounding box center [552, 460] width 172 height 31
click at [0, 0] on input "file" at bounding box center [0, 0] width 0 height 0
